Goal: Navigation & Orientation: Find specific page/section

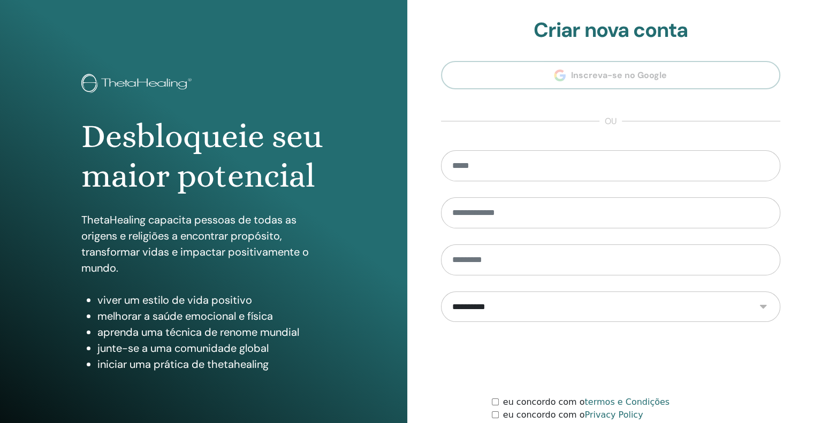
scroll to position [90, 0]
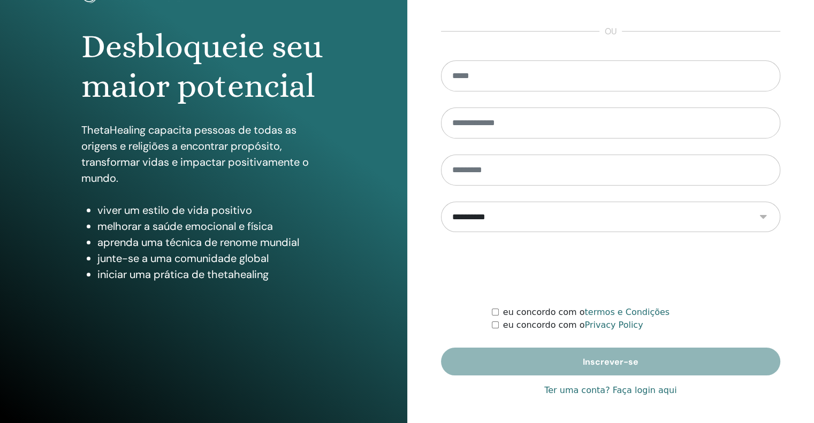
click at [646, 389] on link "Ter uma conta? Faça login aqui" at bounding box center [610, 390] width 132 height 13
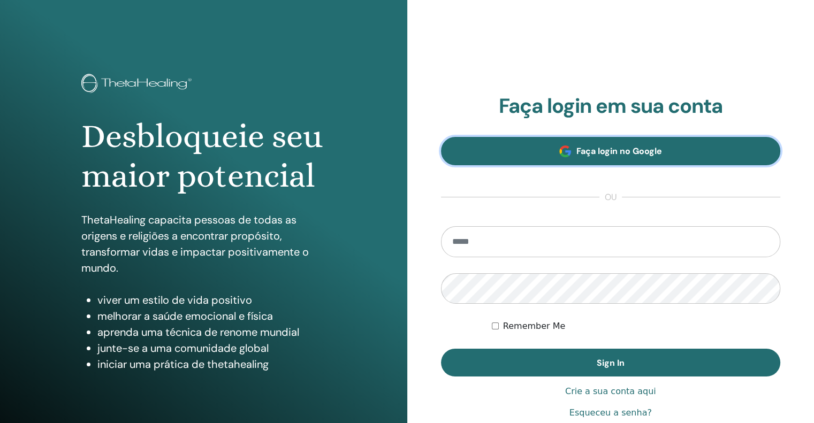
click at [625, 146] on span "Faça login no Google" at bounding box center [619, 151] width 86 height 11
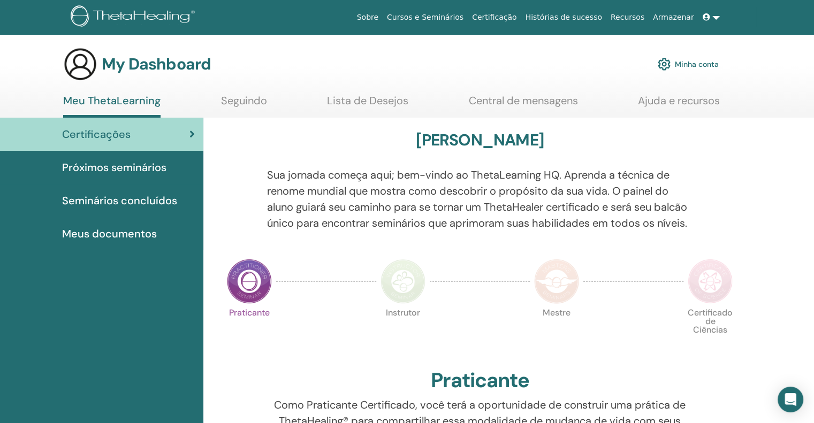
click at [157, 162] on span "Próximos seminários" at bounding box center [114, 168] width 104 height 16
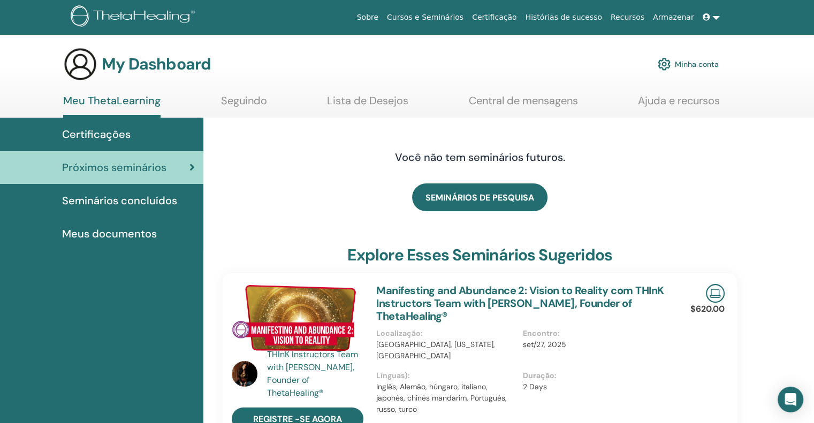
click at [117, 104] on link "Meu ThetaLearning" at bounding box center [111, 106] width 97 height 24
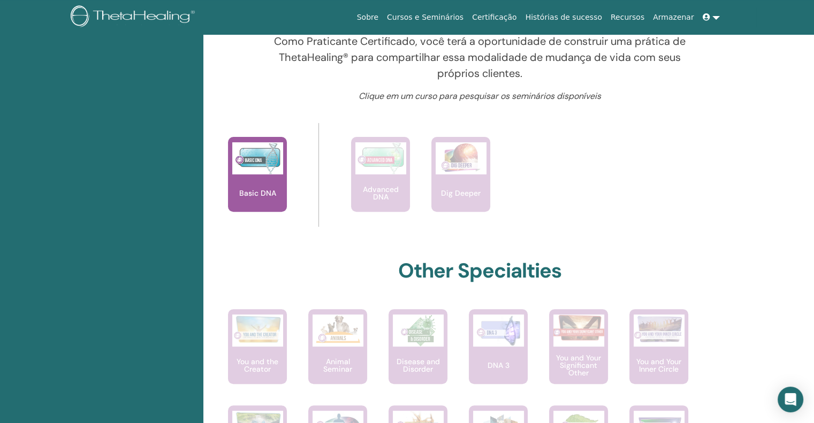
scroll to position [415, 0]
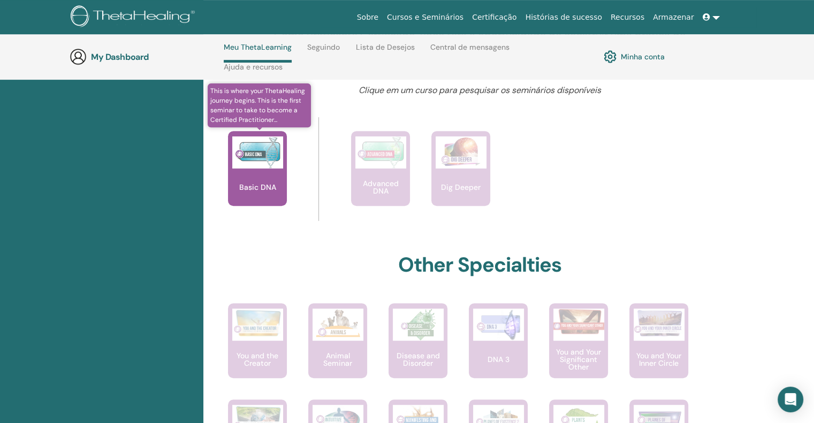
click at [274, 191] on p "Basic DNA" at bounding box center [257, 187] width 45 height 7
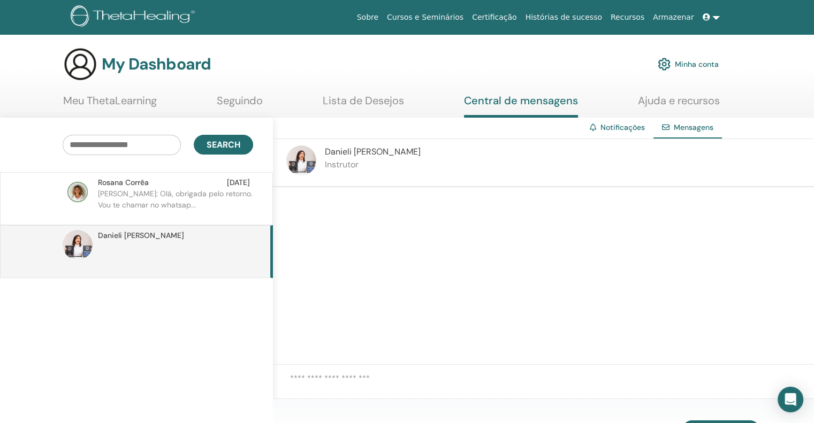
click at [214, 194] on p "Renata: Olá, obrigada pelo retorno. Vou te chamar no whatsap..." at bounding box center [175, 204] width 155 height 32
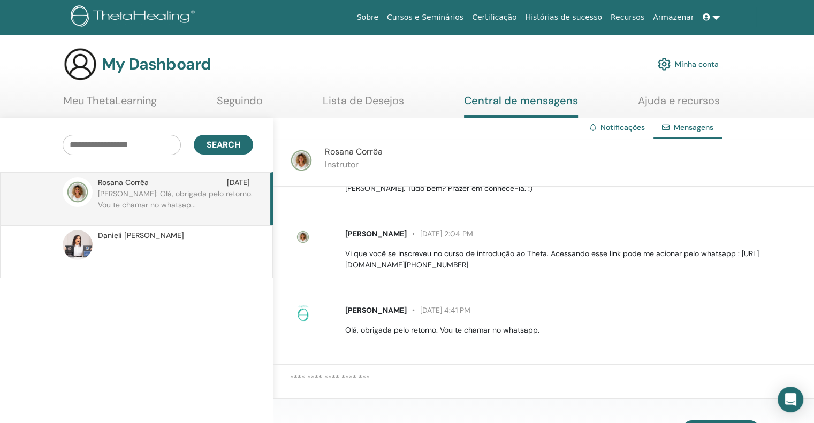
scroll to position [39, 0]
click at [233, 259] on p at bounding box center [175, 257] width 155 height 32
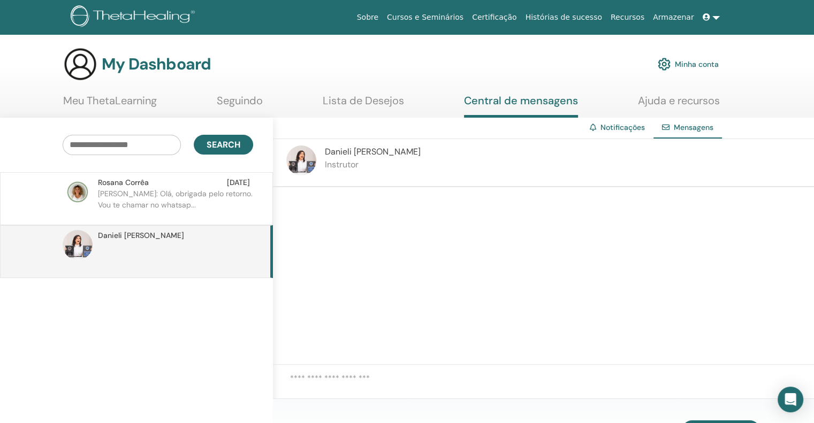
click at [698, 63] on link "Minha conta" at bounding box center [688, 64] width 61 height 24
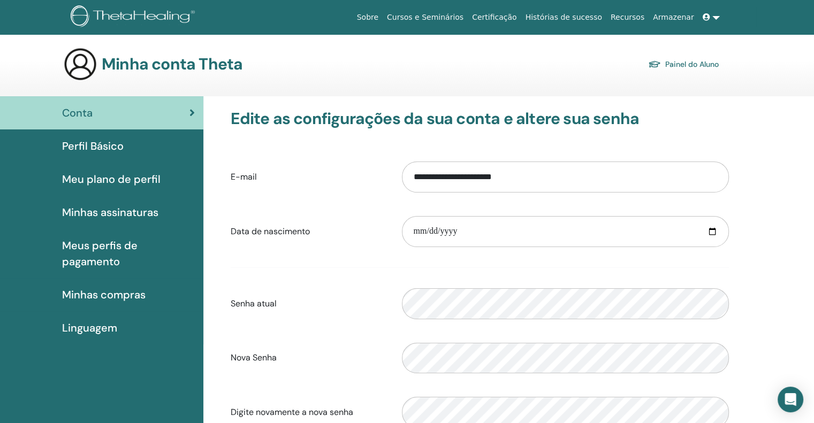
click at [705, 60] on link "Painel do Aluno" at bounding box center [683, 64] width 71 height 15
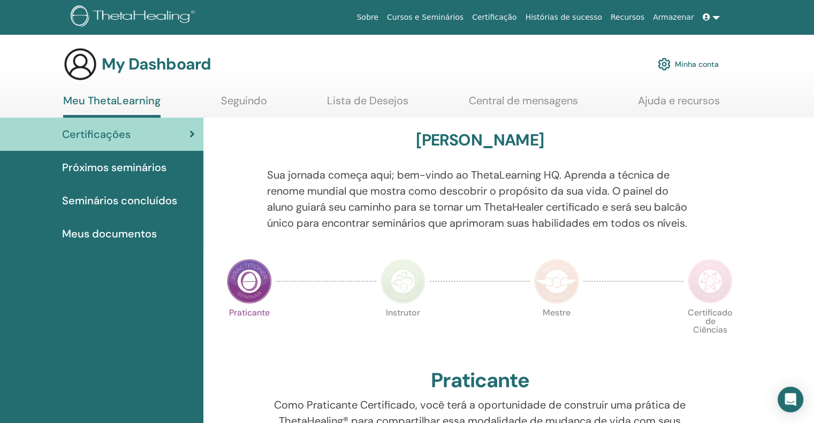
click at [713, 17] on link at bounding box center [712, 17] width 26 height 20
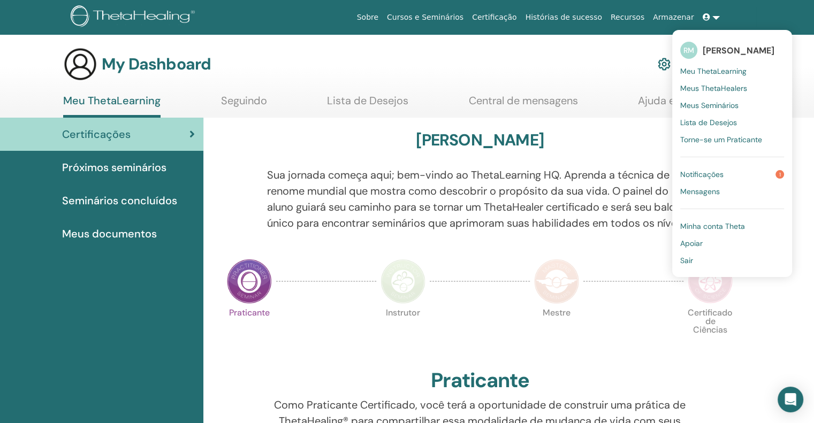
click at [692, 173] on span "Notificações" at bounding box center [701, 175] width 43 height 10
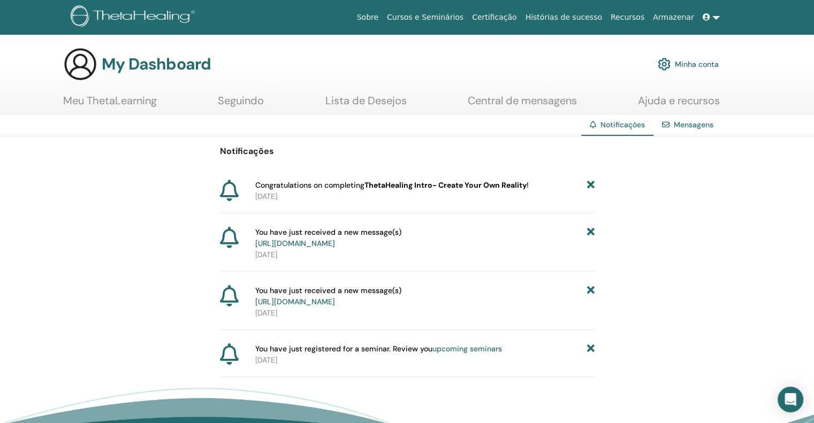
click at [425, 177] on div "Notificações Congratulations on completing ThetaHealing Intro- Create Your Own …" at bounding box center [407, 256] width 375 height 241
click at [276, 195] on p "[DATE]" at bounding box center [424, 196] width 339 height 11
click at [713, 19] on link at bounding box center [712, 17] width 26 height 20
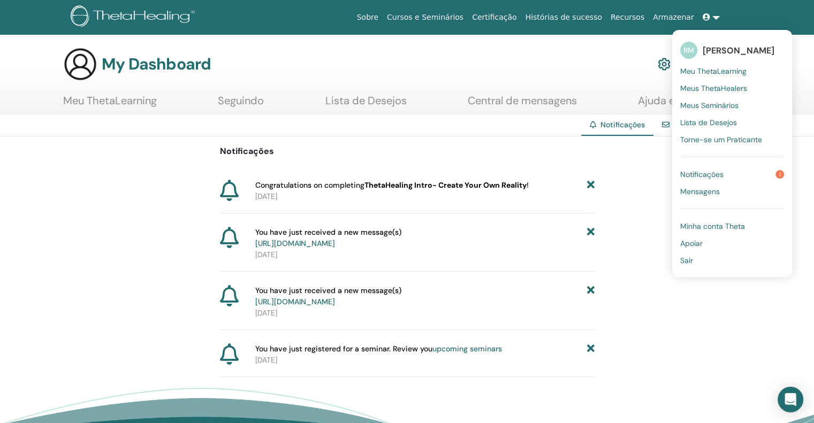
click at [710, 73] on span "Meu ThetaLearning" at bounding box center [713, 71] width 66 height 10
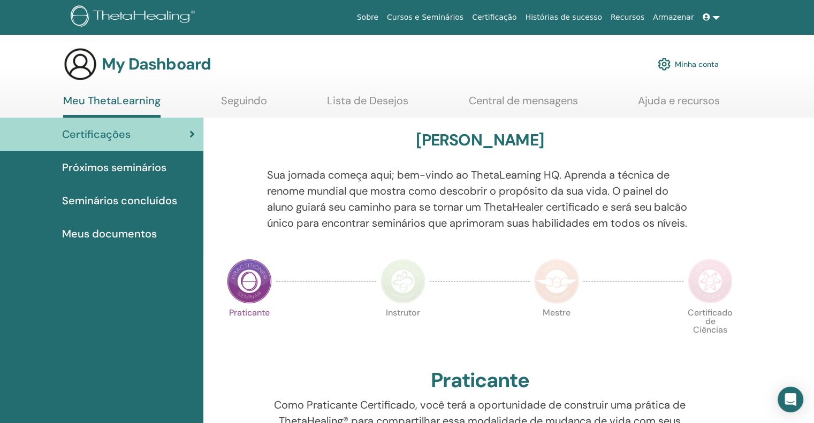
click at [718, 14] on link at bounding box center [712, 17] width 26 height 20
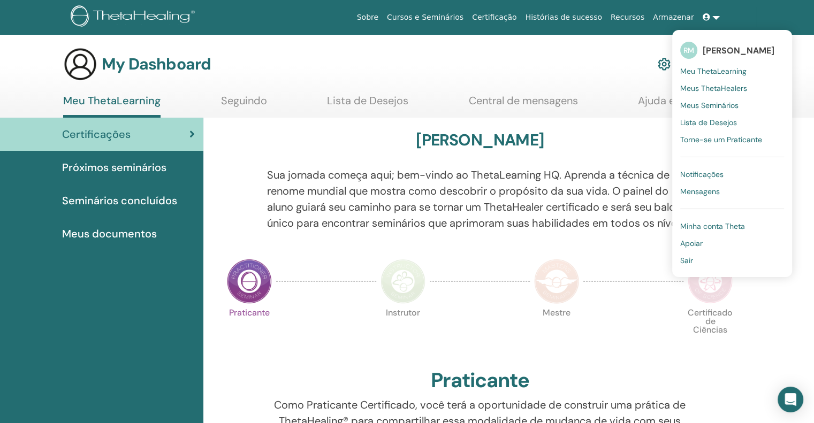
click at [709, 105] on span "Meus Seminários" at bounding box center [709, 106] width 58 height 10
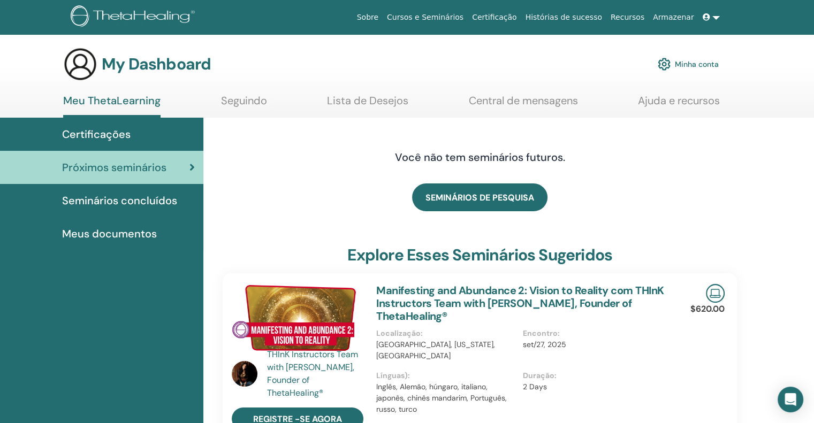
click at [716, 20] on link at bounding box center [712, 17] width 26 height 20
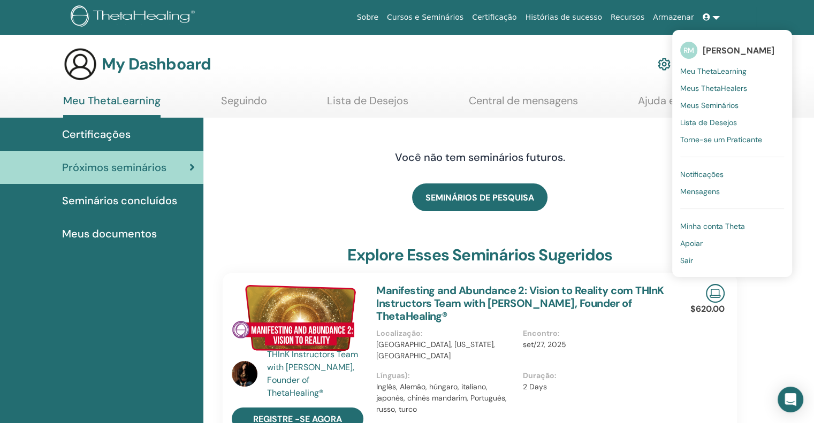
click at [703, 139] on span "Torne-se um Praticante" at bounding box center [721, 140] width 82 height 10
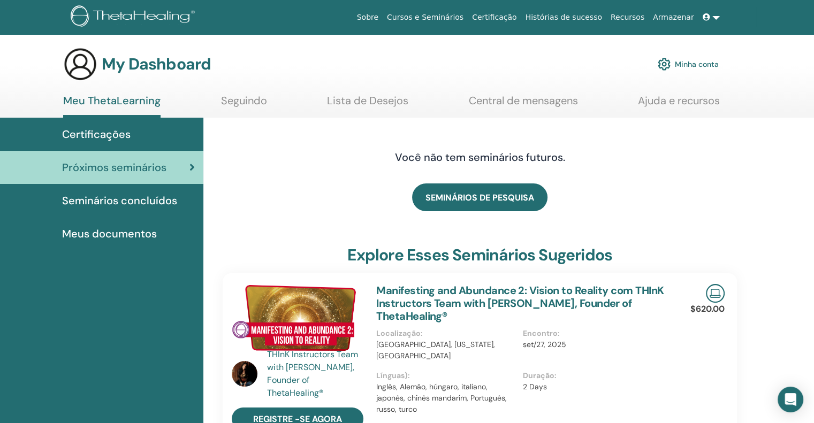
click at [125, 231] on span "Meus documentos" at bounding box center [109, 234] width 95 height 16
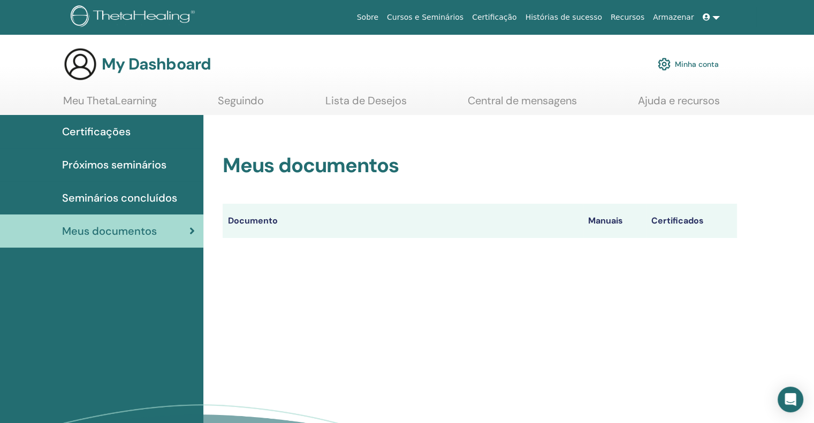
click at [606, 224] on th "Manuais" at bounding box center [614, 221] width 63 height 34
